Goal: Find specific page/section: Find specific page/section

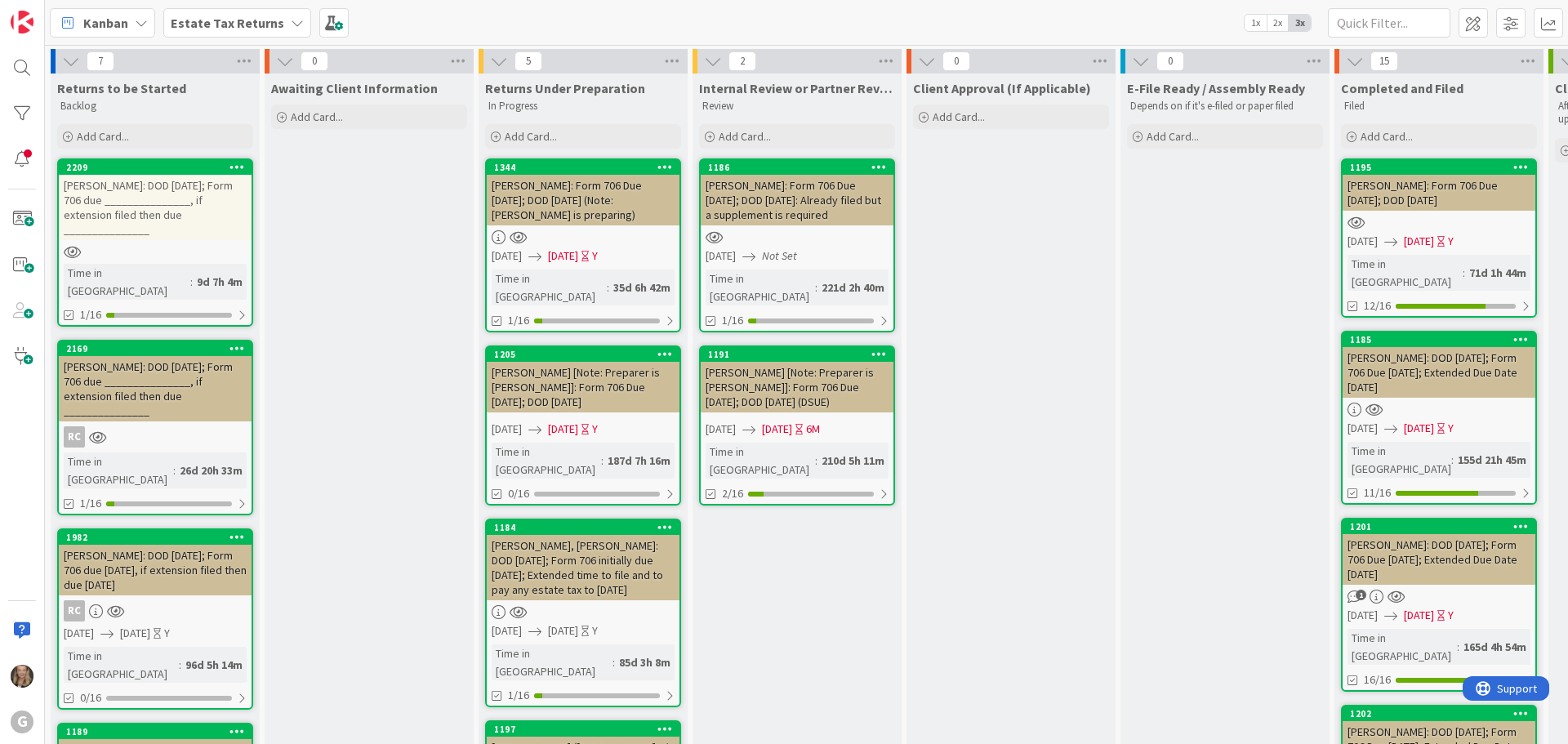
click at [291, 21] on icon at bounding box center [297, 23] width 13 height 13
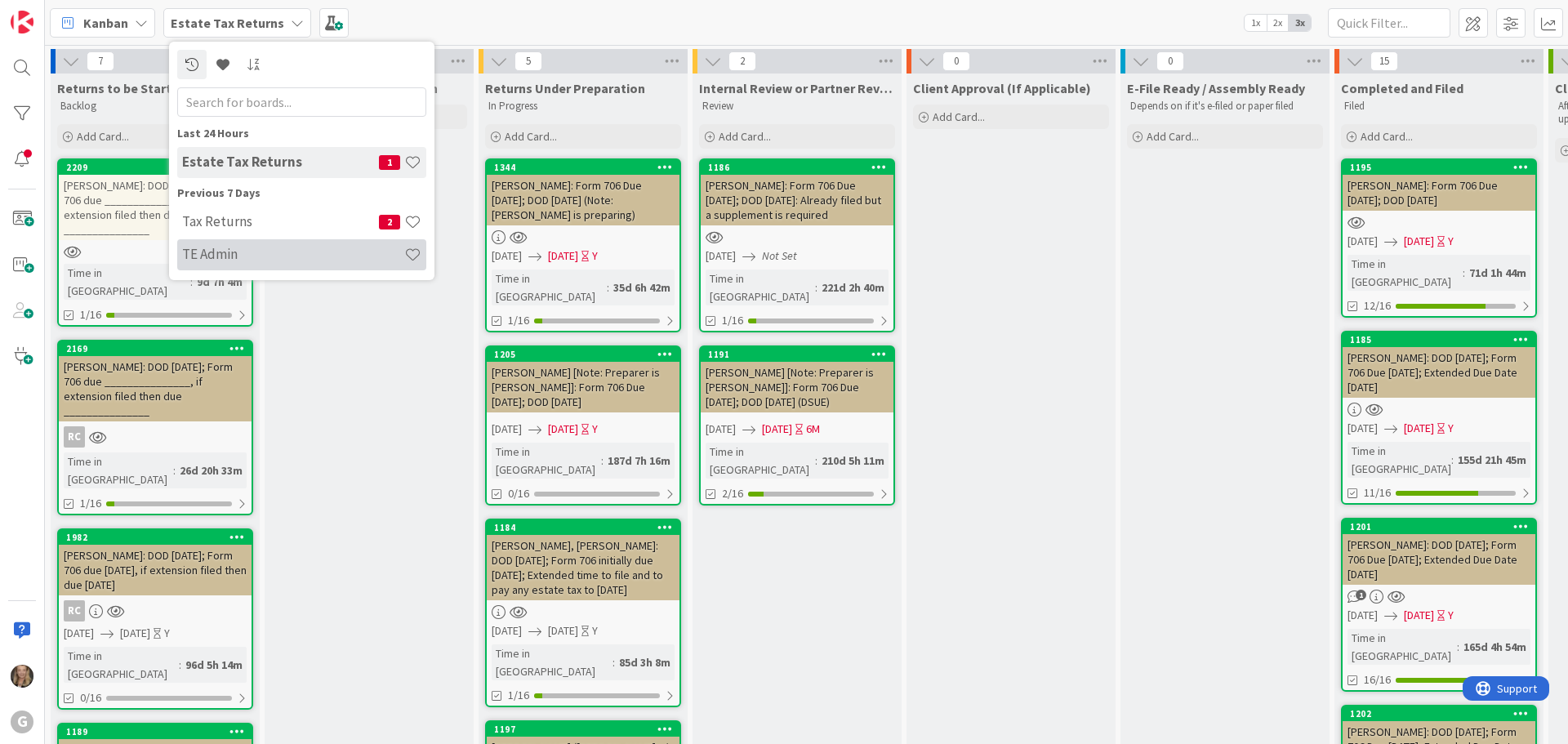
click at [222, 249] on h4 "TE Admin" at bounding box center [293, 253] width 222 height 16
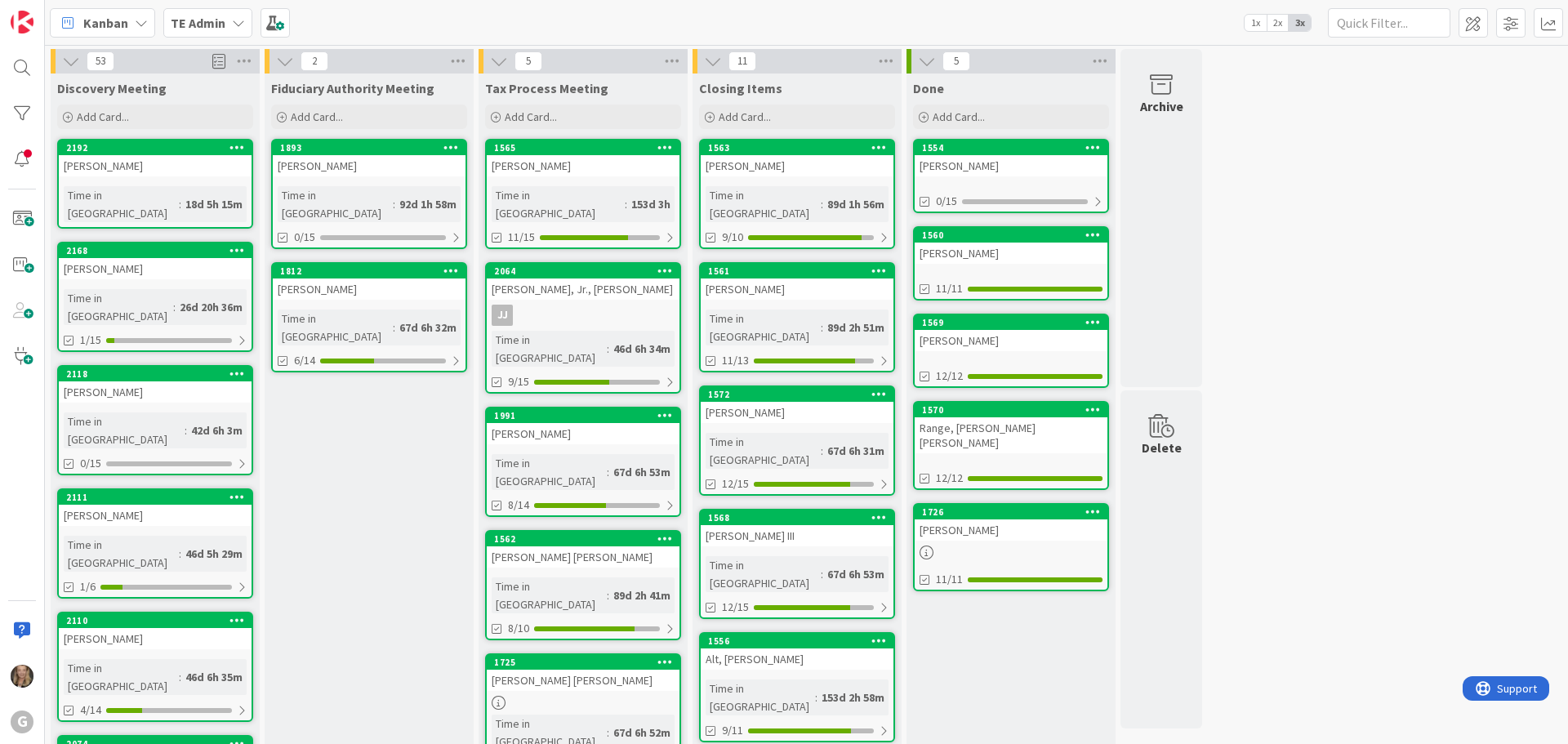
click at [204, 30] on span "TE Admin" at bounding box center [198, 23] width 55 height 19
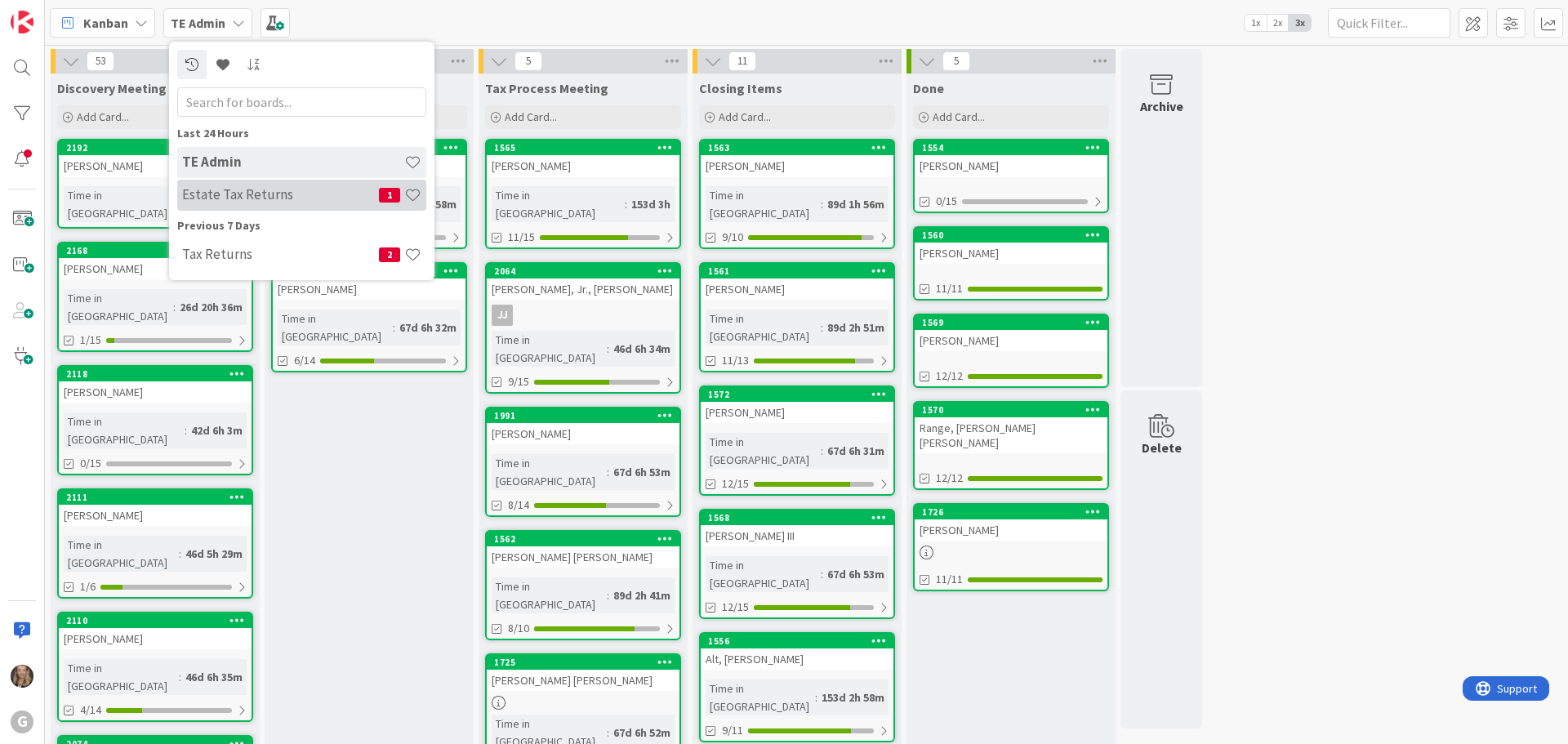
click at [217, 198] on h4 "Estate Tax Returns" at bounding box center [280, 194] width 197 height 16
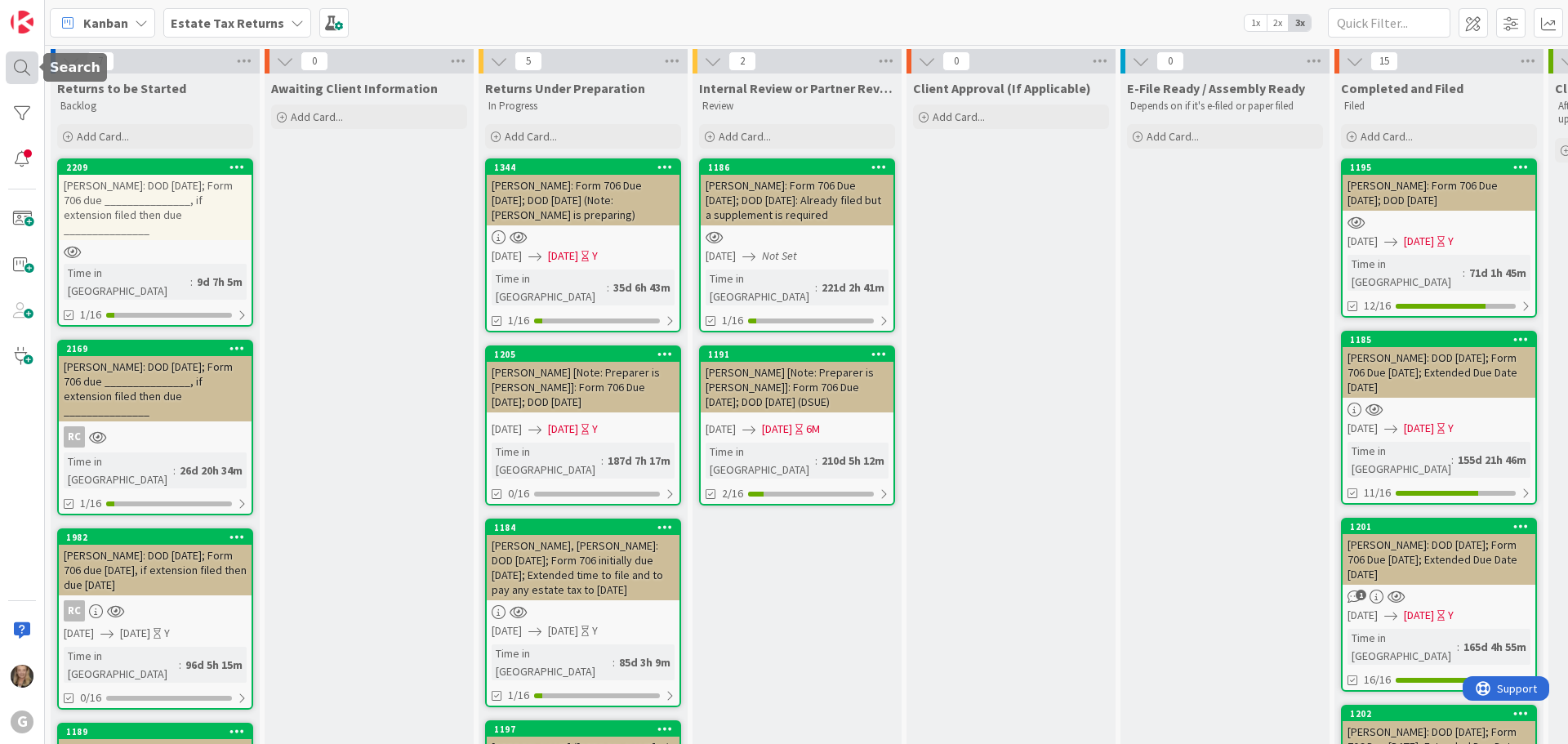
click at [31, 66] on div at bounding box center [22, 68] width 33 height 33
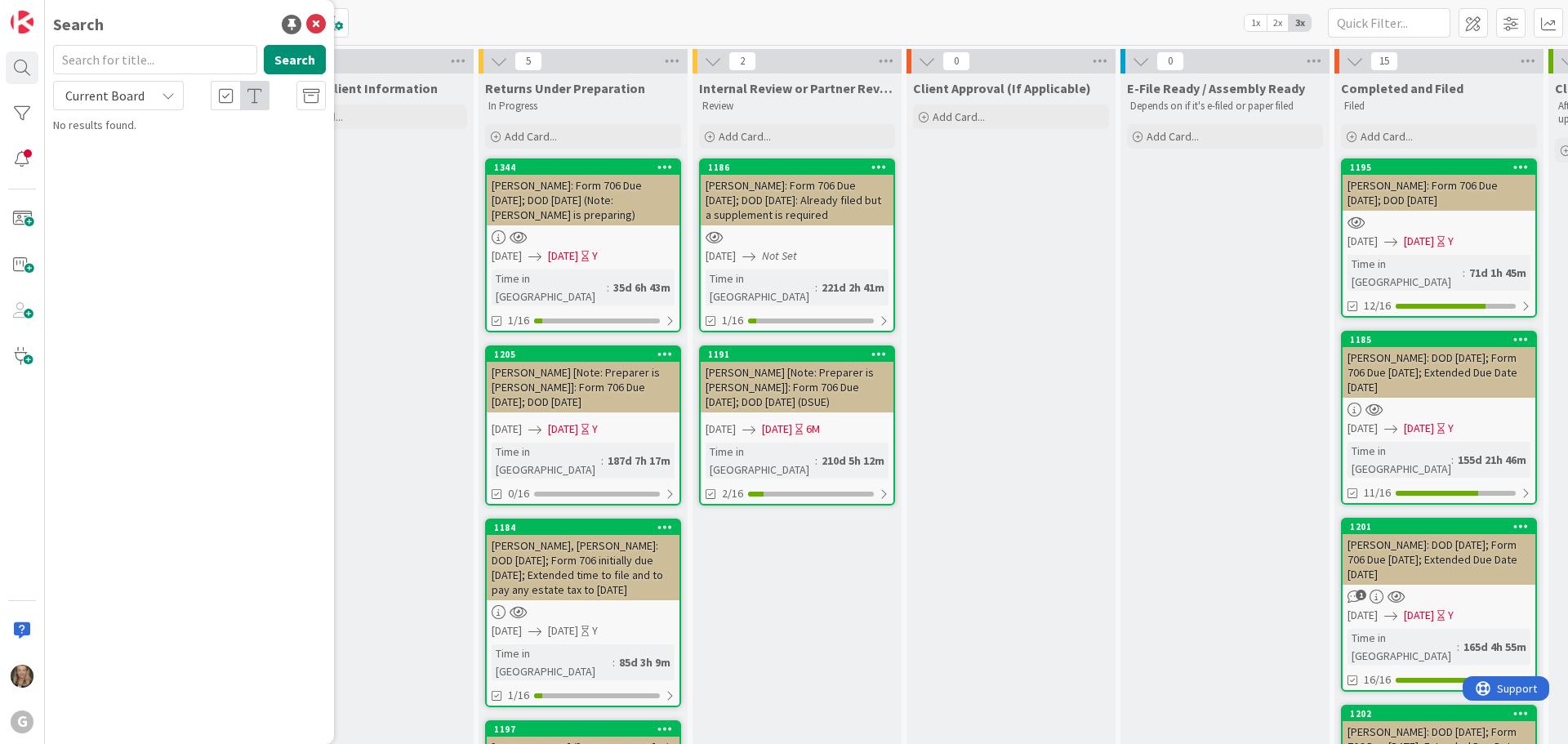
click at [135, 64] on input "text" at bounding box center [154, 59] width 204 height 30
type input "[PERSON_NAME]"
click at [299, 65] on button "Search" at bounding box center [294, 59] width 62 height 30
click at [314, 23] on icon at bounding box center [316, 24] width 19 height 19
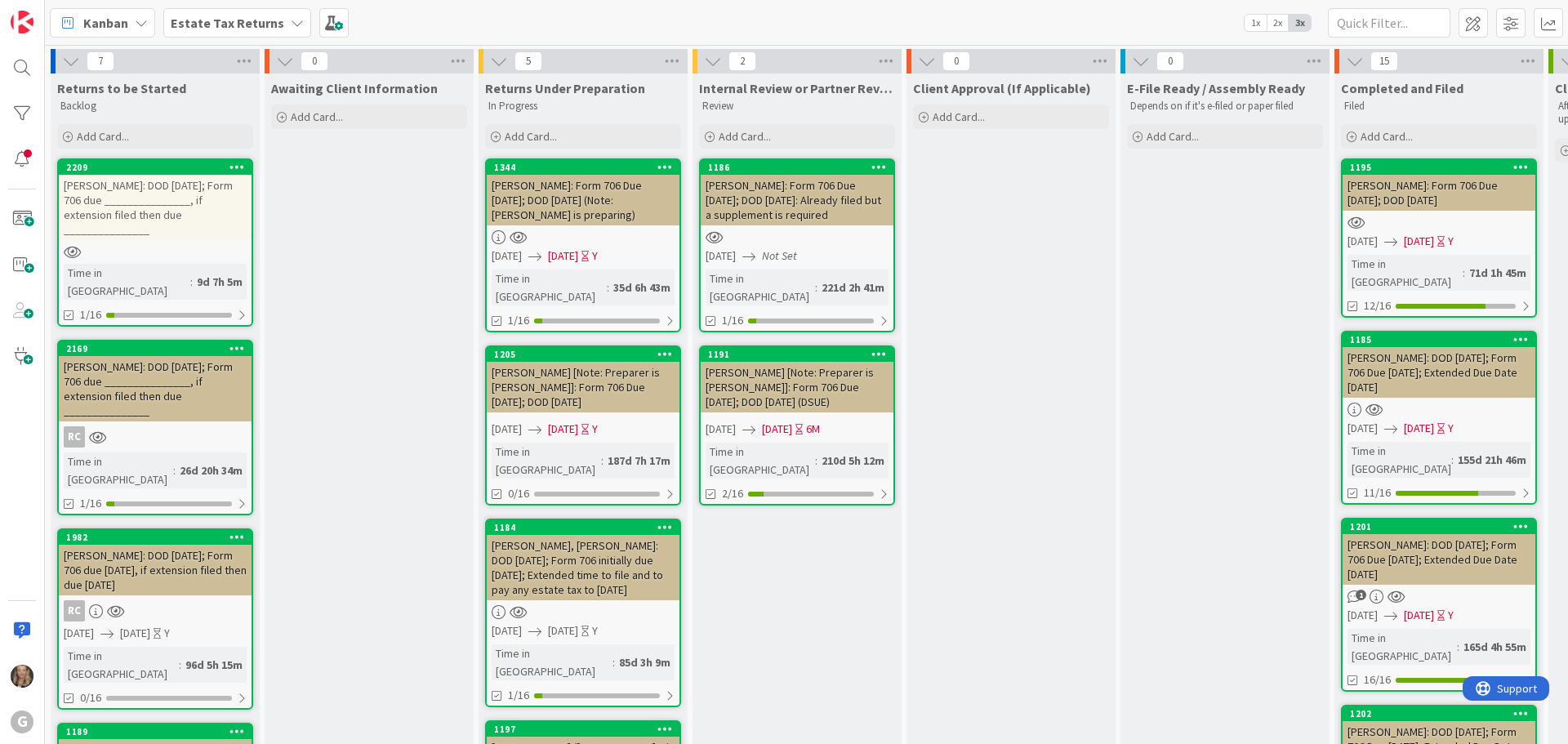
click at [191, 24] on b "Estate Tax Returns" at bounding box center [227, 22] width 113 height 16
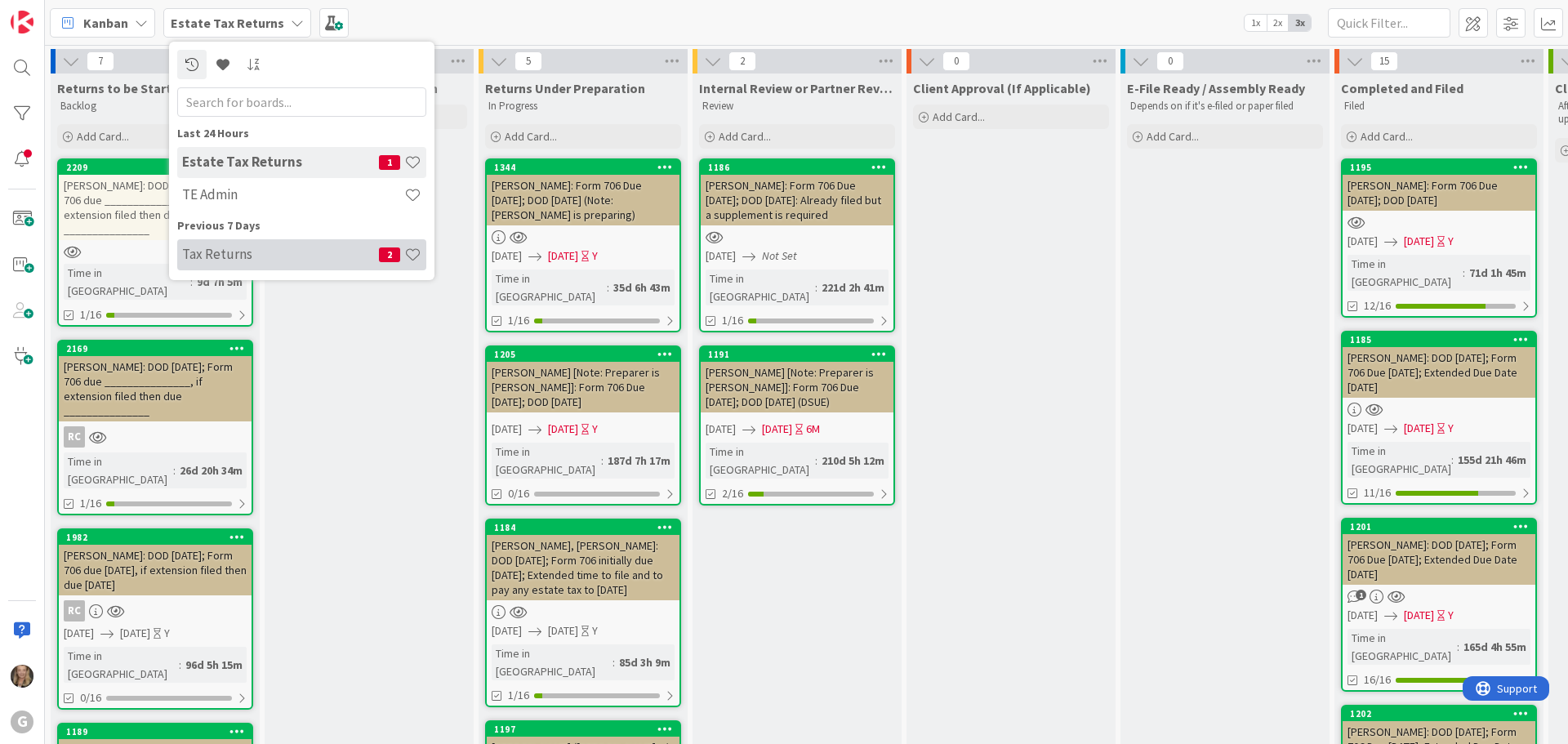
click at [218, 249] on h4 "Tax Returns" at bounding box center [280, 253] width 197 height 16
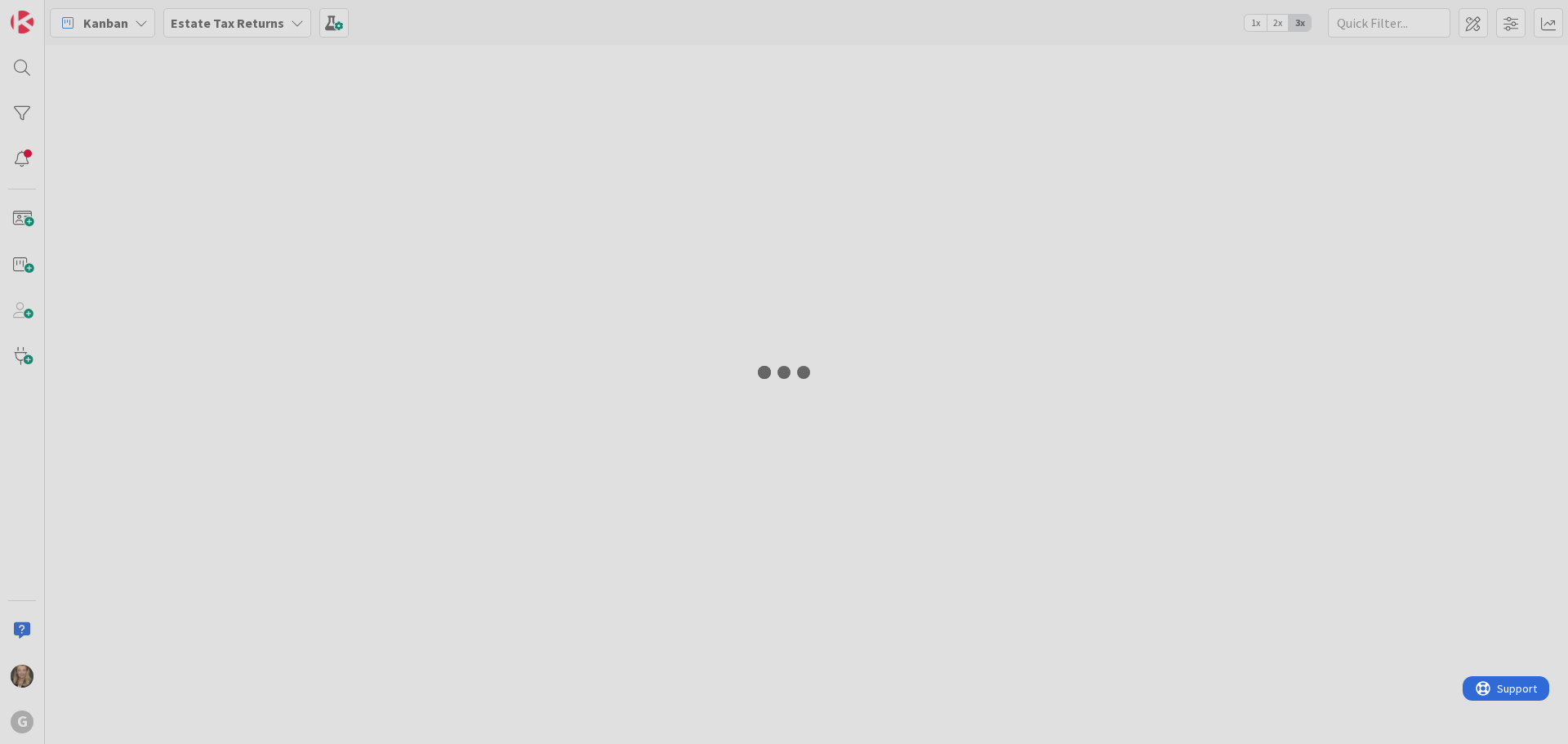
type input "?""""""""""
